Goal: Task Accomplishment & Management: Use online tool/utility

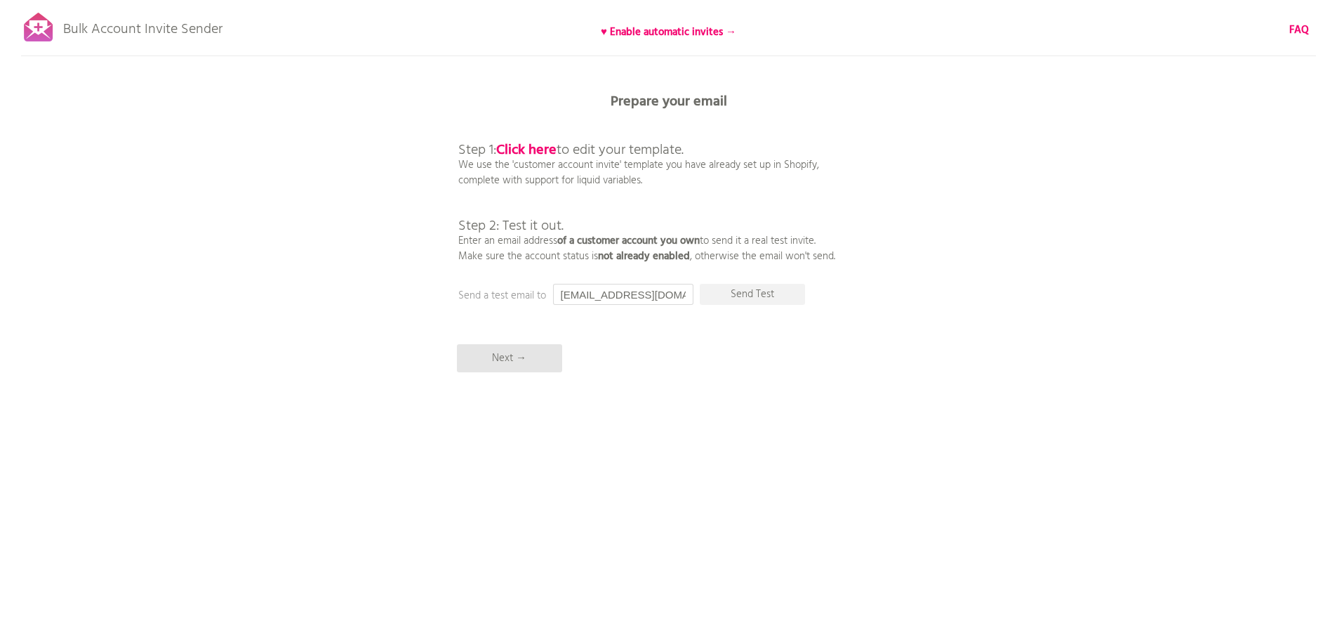
click at [607, 302] on input "[EMAIL_ADDRESS][DOMAIN_NAME]" at bounding box center [623, 294] width 140 height 21
click at [506, 359] on p "Next →" at bounding box center [509, 358] width 105 height 28
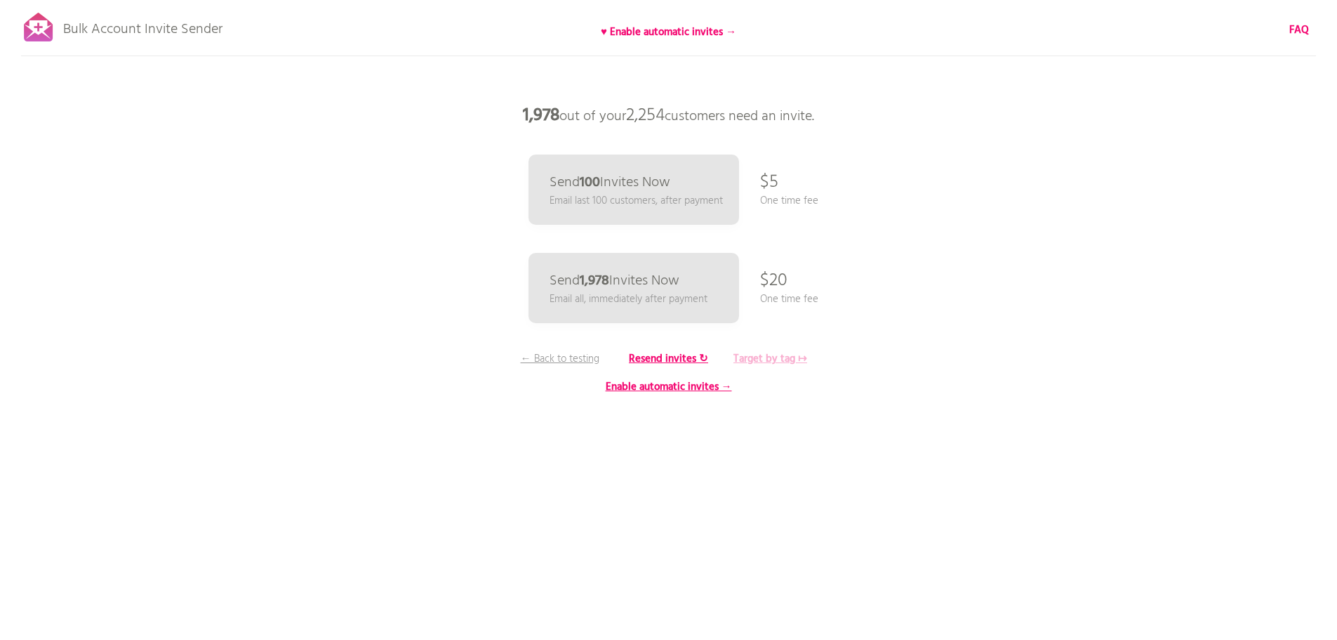
click at [776, 359] on b "Target by tag ↦" at bounding box center [771, 358] width 74 height 17
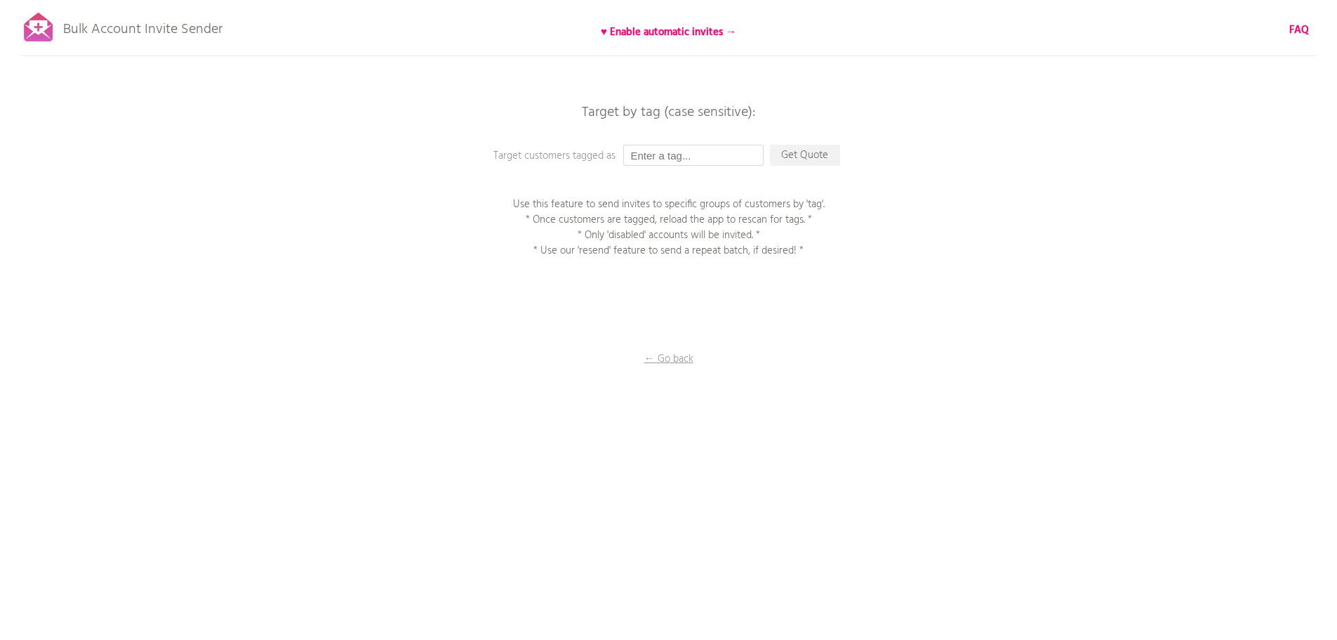
click at [666, 157] on input "text" at bounding box center [693, 155] width 140 height 21
click at [668, 159] on input "memmebr" at bounding box center [693, 155] width 140 height 21
drag, startPoint x: 821, startPoint y: 252, endPoint x: 504, endPoint y: 204, distance: 320.3
click at [504, 204] on p "Use this feature to send invites to specific groups of customers by 'tag'. * On…" at bounding box center [669, 228] width 351 height 62
copy p "Use this feature to send invites to specific groups of customers by 'tag'. * On…"
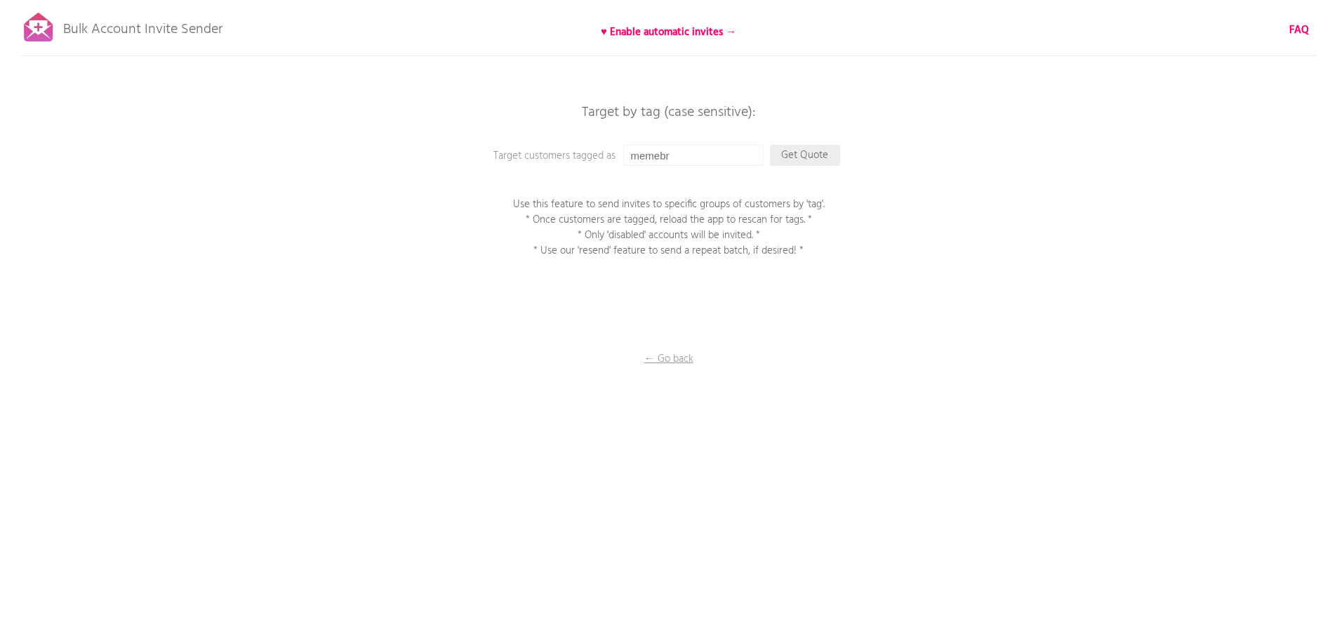
click at [819, 153] on p "Get Quote" at bounding box center [805, 155] width 70 height 21
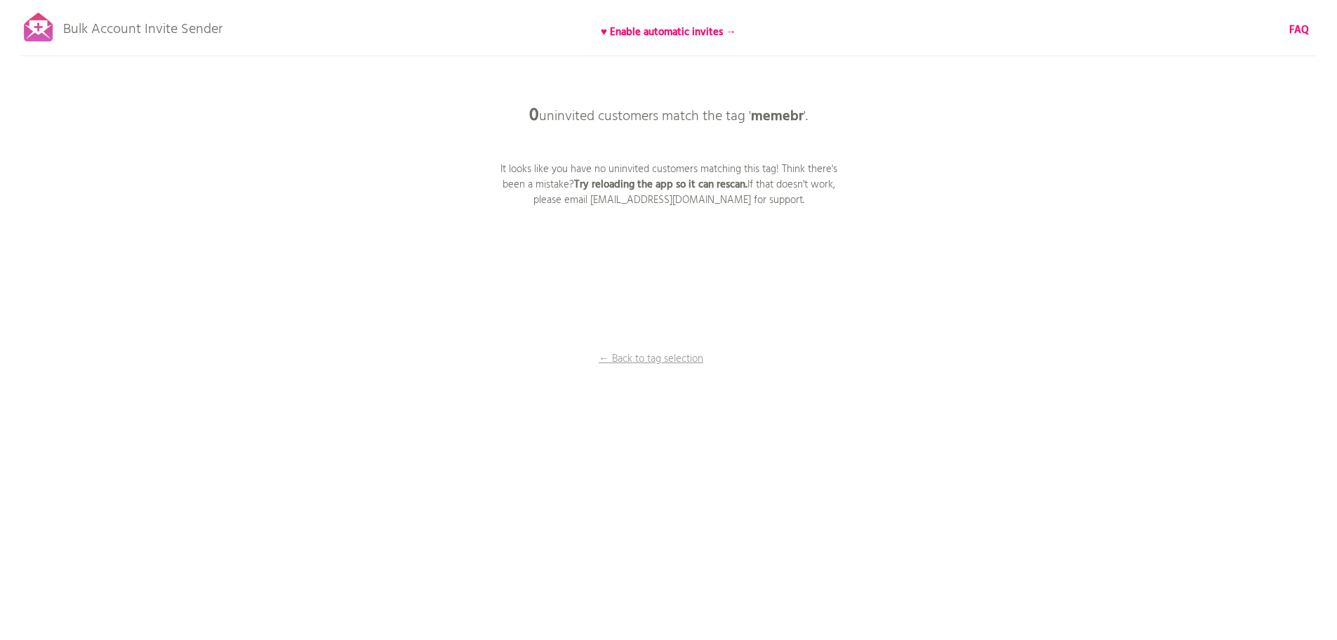
click at [741, 115] on p "0 uninvited customers match the tag ' memebr '." at bounding box center [668, 116] width 421 height 42
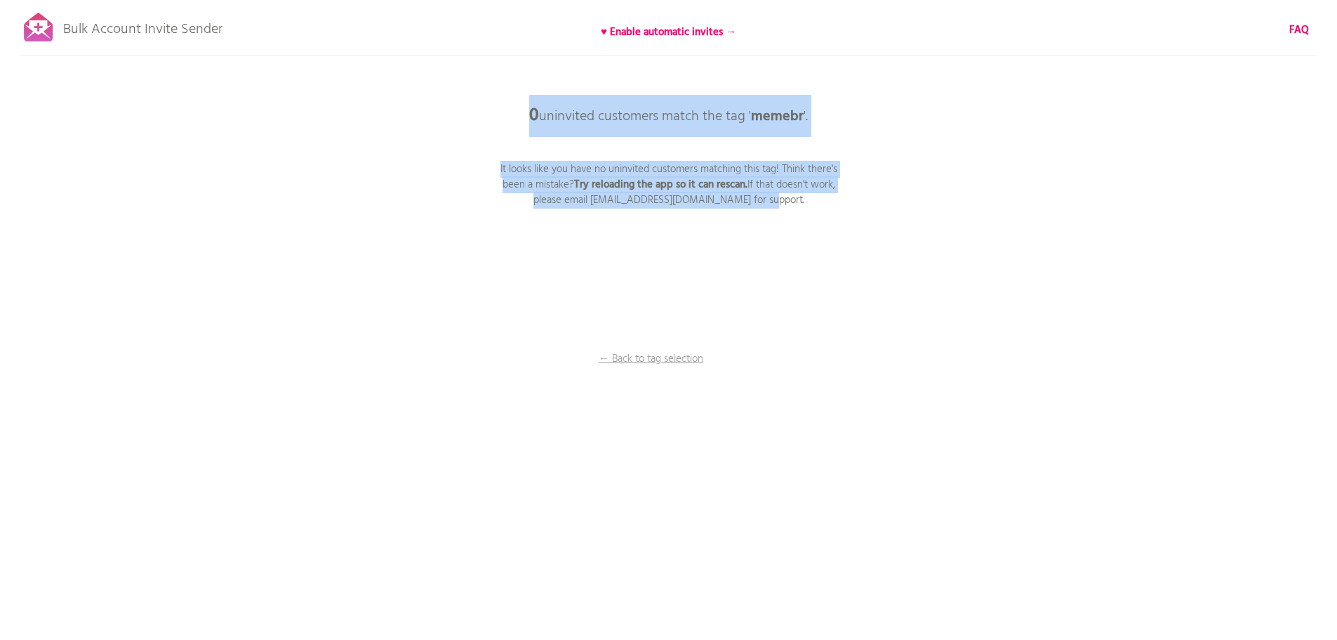
drag, startPoint x: 796, startPoint y: 194, endPoint x: 508, endPoint y: 113, distance: 299.8
click at [508, 0] on div "0 uninvited customers match the tag ' memebr '. It looks like you have no uninv…" at bounding box center [668, 0] width 1337 height 0
click at [498, 82] on div at bounding box center [498, 82] width 0 height 0
click at [878, 256] on div "Bulk Account Invite Sender ♥ Enable automatic invites → FAQ Synced all customer…" at bounding box center [668, 245] width 1337 height 491
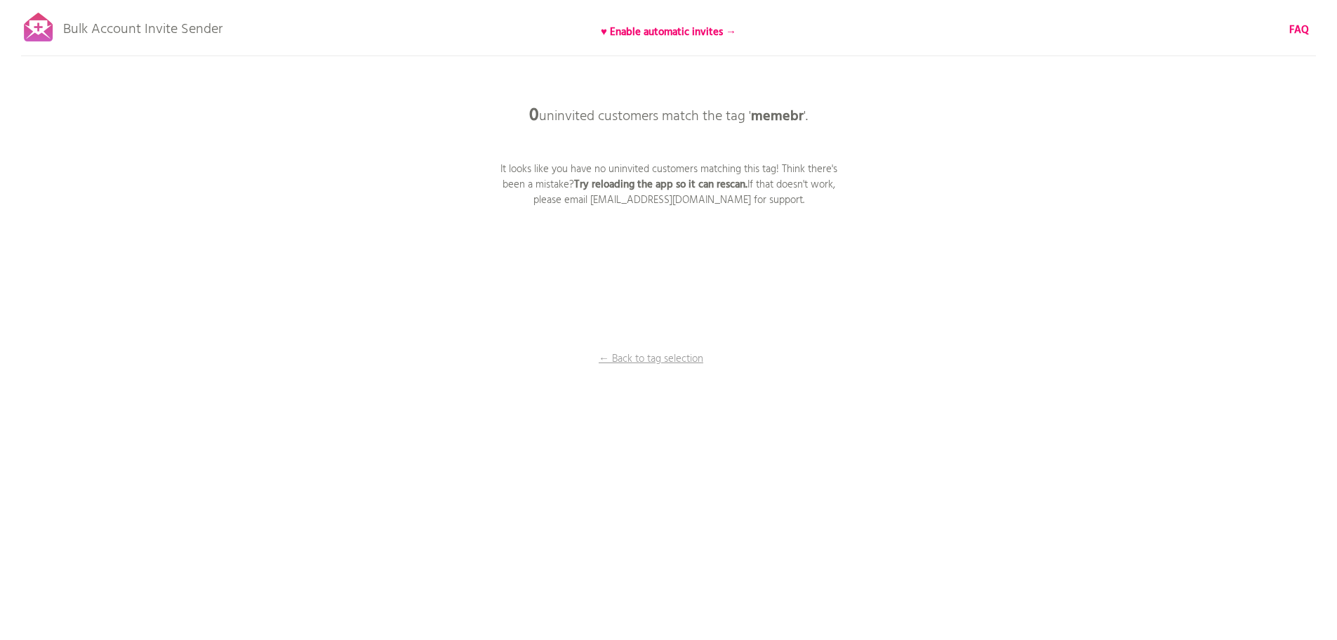
click at [847, 256] on div "Bulk Account Invite Sender ♥ Enable automatic invites → FAQ Synced all customer…" at bounding box center [668, 245] width 1337 height 491
click at [524, 313] on div "Bulk Account Invite Sender ♥ Enable automatic invites → FAQ Synced all customer…" at bounding box center [668, 245] width 1337 height 491
click at [673, 29] on b "♥ Enable automatic invites →" at bounding box center [669, 32] width 136 height 17
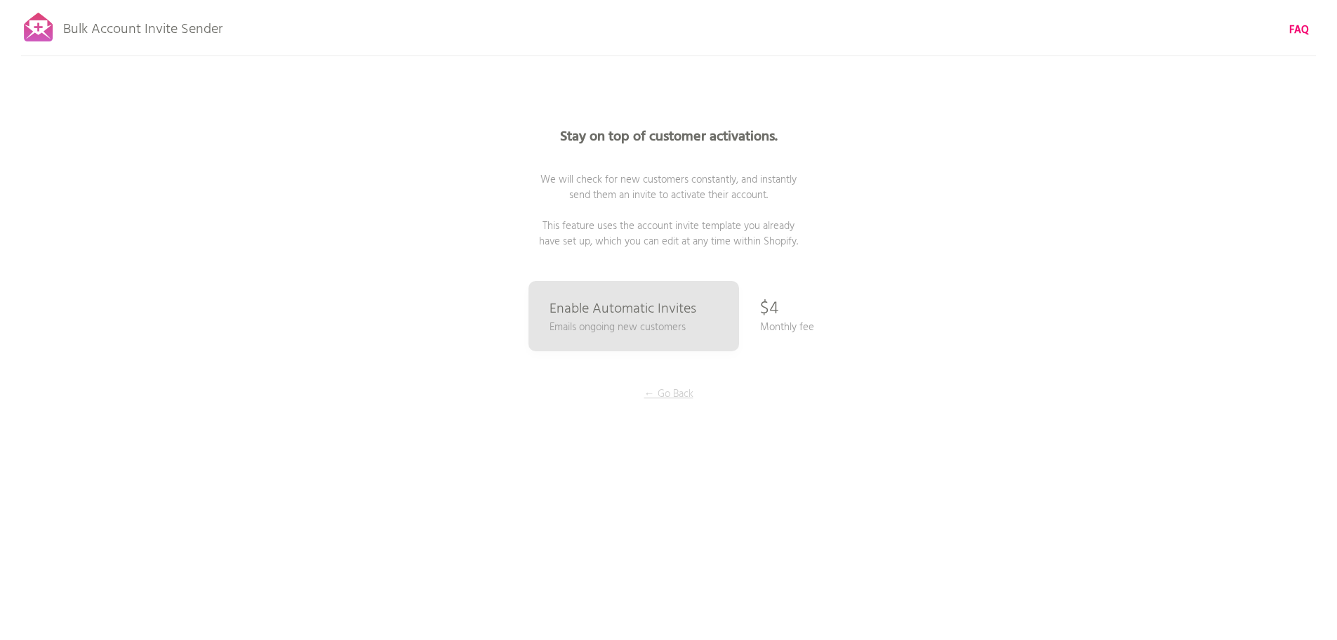
click at [678, 394] on p "← Go Back" at bounding box center [668, 393] width 105 height 15
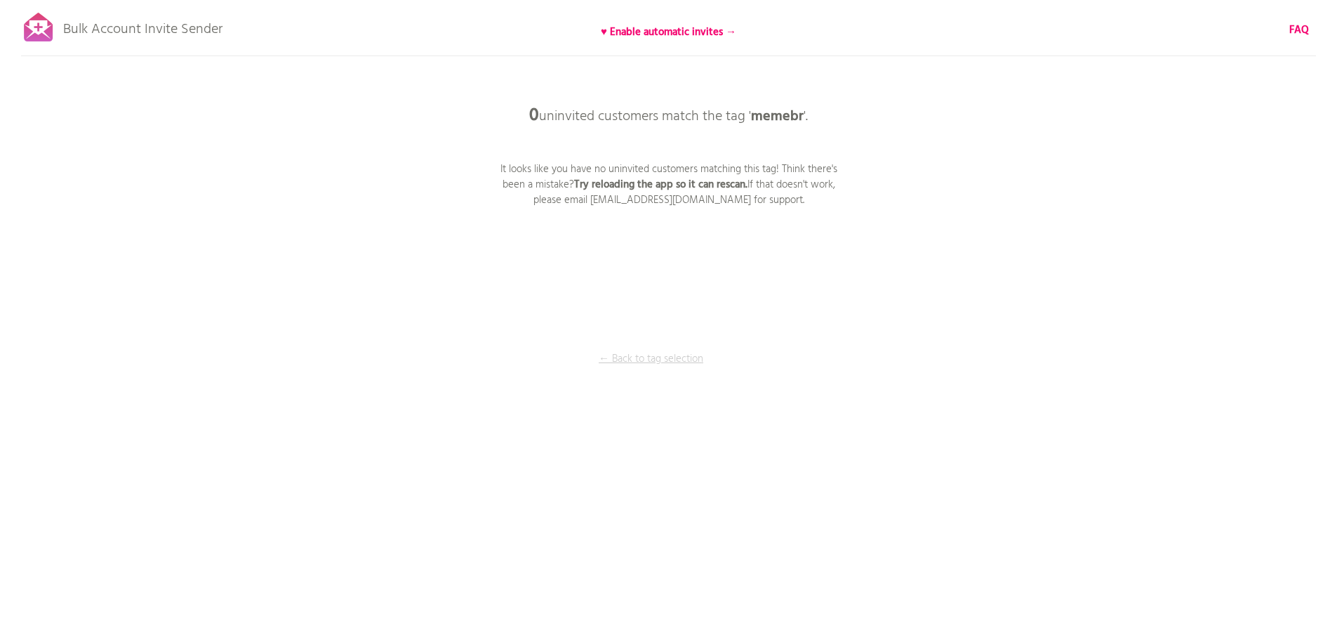
click at [654, 362] on p "← Back to tag selection" at bounding box center [651, 358] width 105 height 15
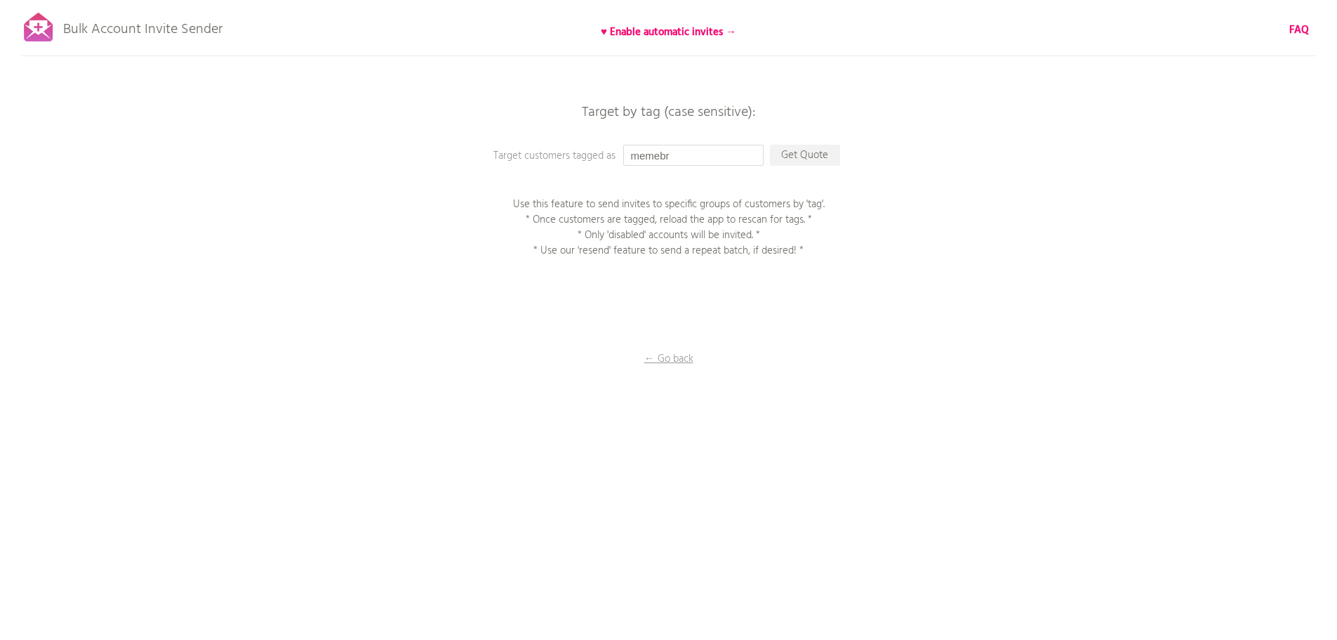
click at [673, 159] on input "memebr" at bounding box center [693, 155] width 140 height 21
paste input "be"
type input "member"
drag, startPoint x: 756, startPoint y: 253, endPoint x: 570, endPoint y: 249, distance: 186.1
click at [562, 235] on p "Use this feature to send invites to specific groups of customers by 'tag'. * On…" at bounding box center [669, 228] width 351 height 62
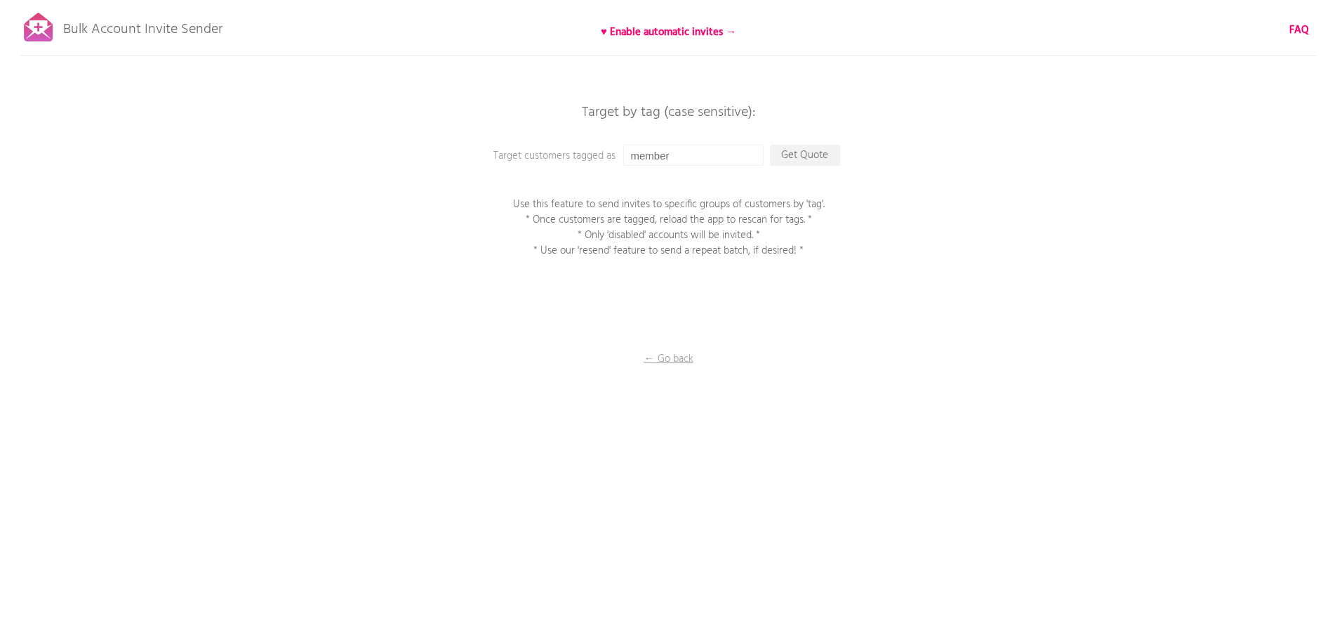
click at [707, 283] on div "Bulk Account Invite Sender ♥ Enable automatic invites → FAQ Synced all customer…" at bounding box center [668, 245] width 1337 height 491
click at [675, 360] on p "← Go back" at bounding box center [669, 358] width 140 height 15
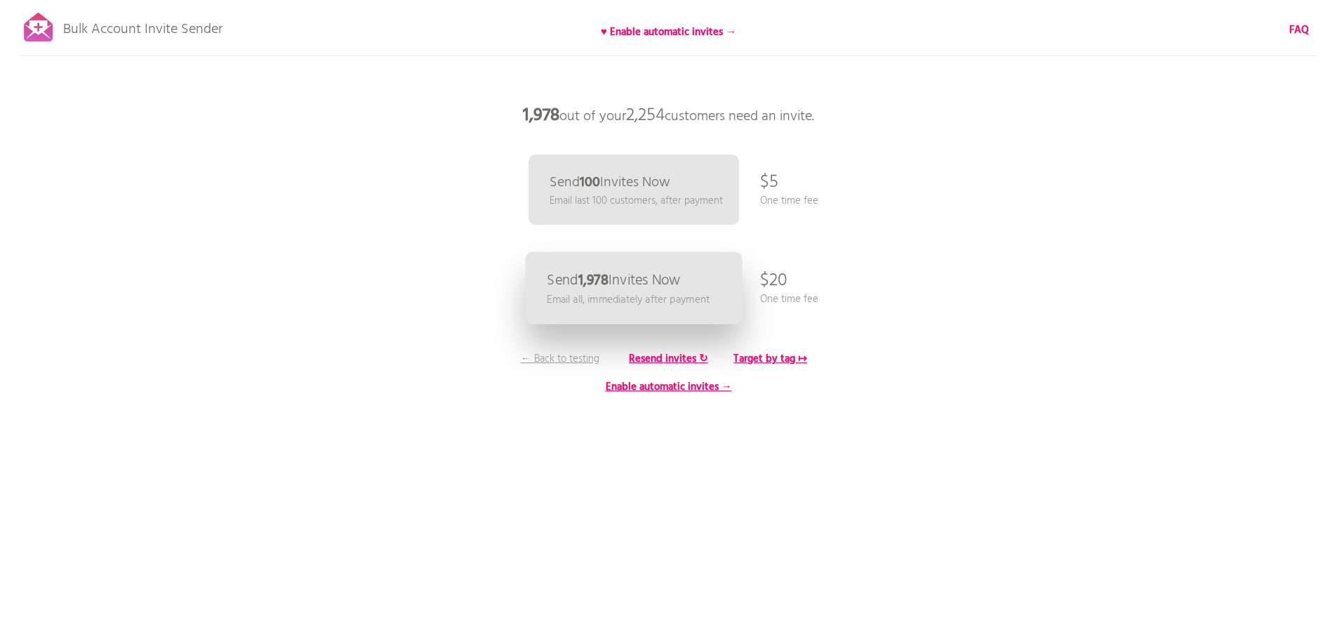
click at [645, 288] on p "Send 1,978 Invites Now" at bounding box center [614, 280] width 134 height 15
